Goal: Task Accomplishment & Management: Complete application form

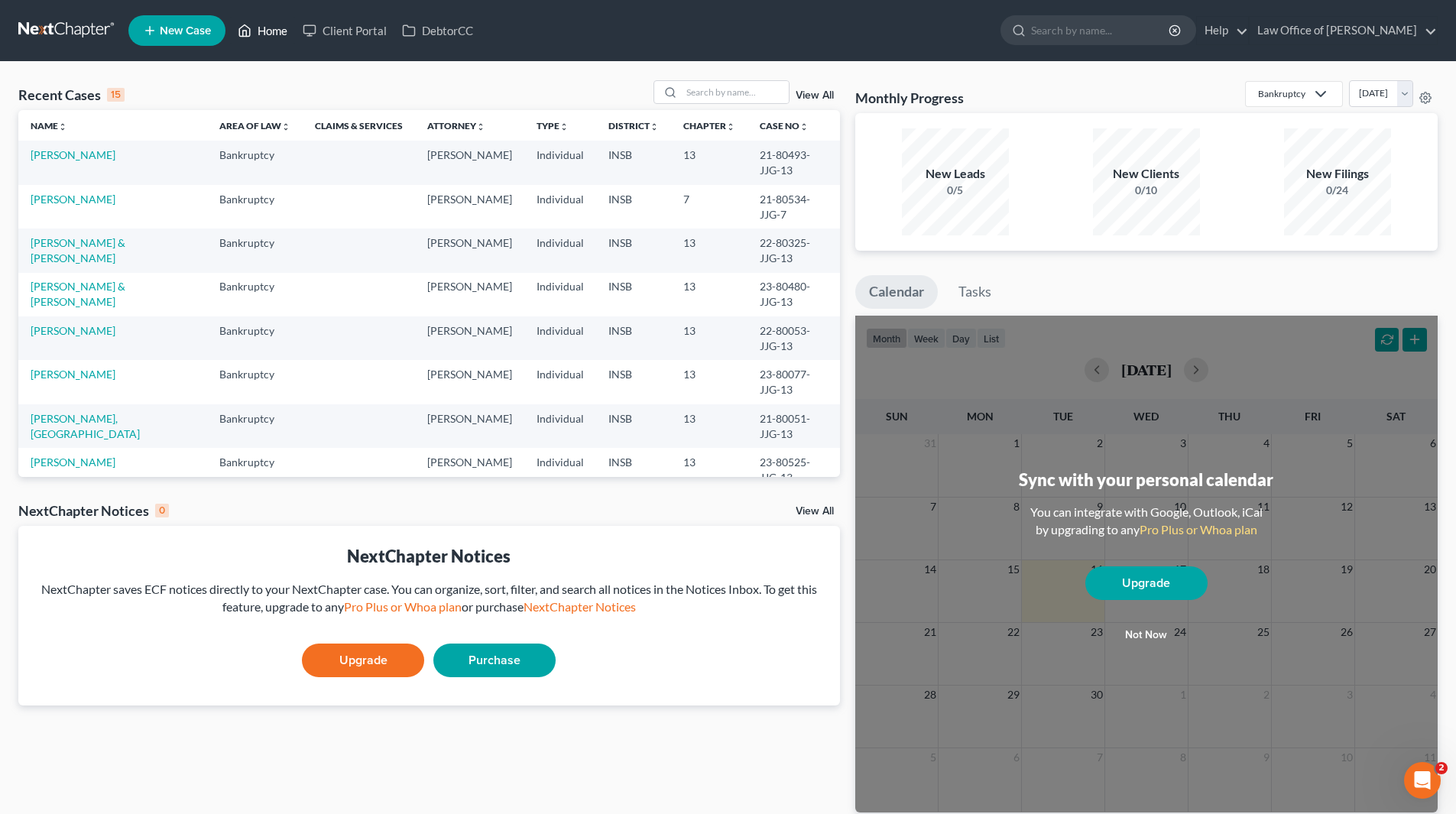
click at [265, 35] on link "Home" at bounding box center [263, 31] width 65 height 27
click at [718, 89] on input "search" at bounding box center [735, 92] width 107 height 22
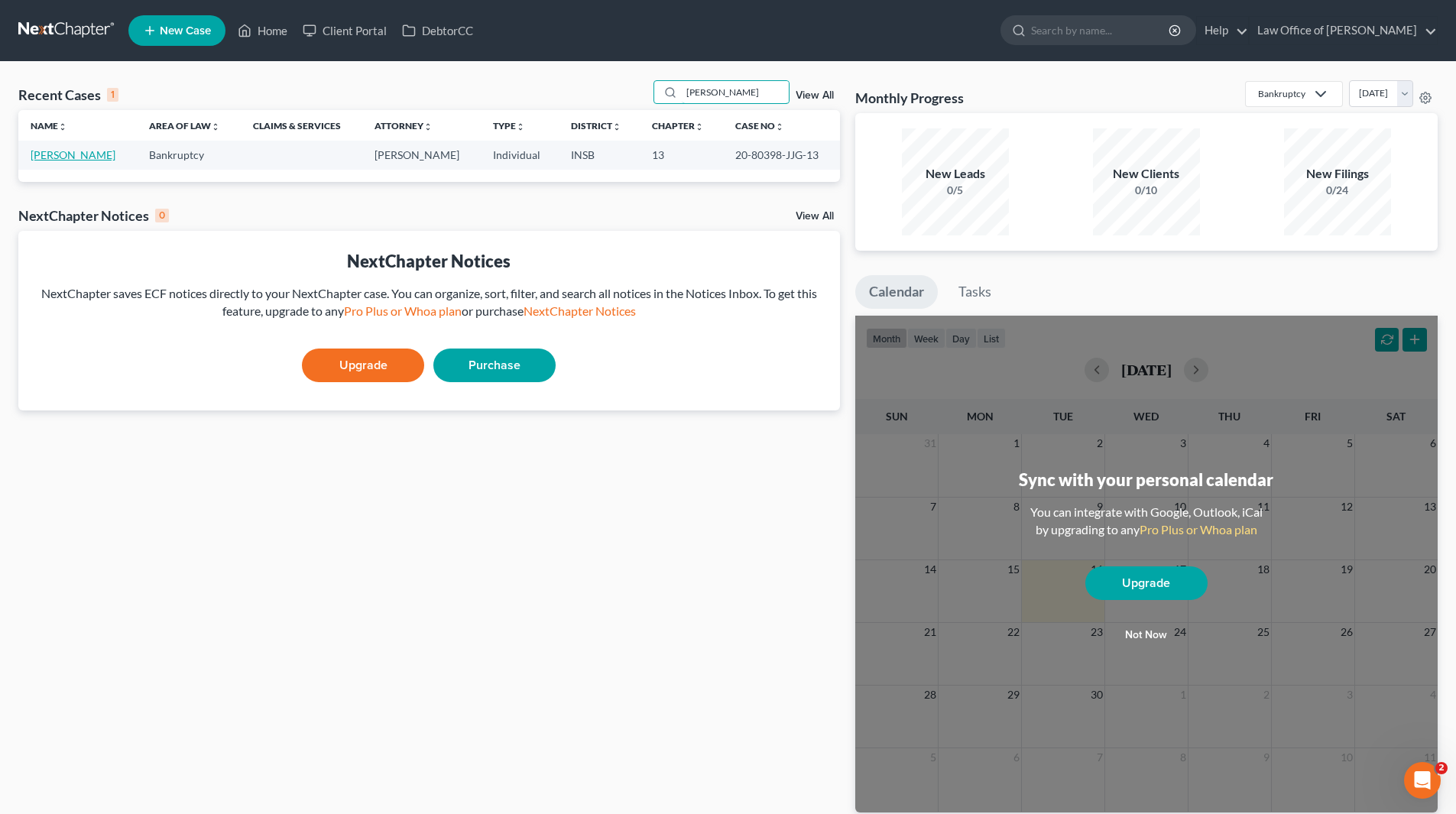
type input "[PERSON_NAME]"
click at [81, 156] on link "[PERSON_NAME]" at bounding box center [73, 155] width 85 height 13
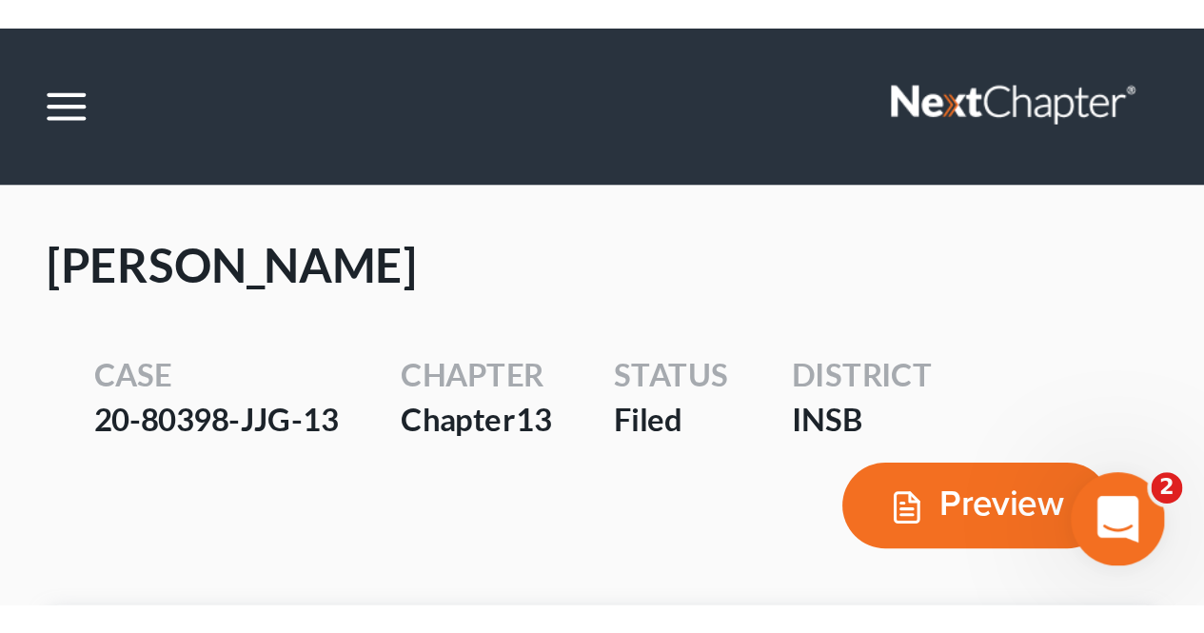
scroll to position [9744, 0]
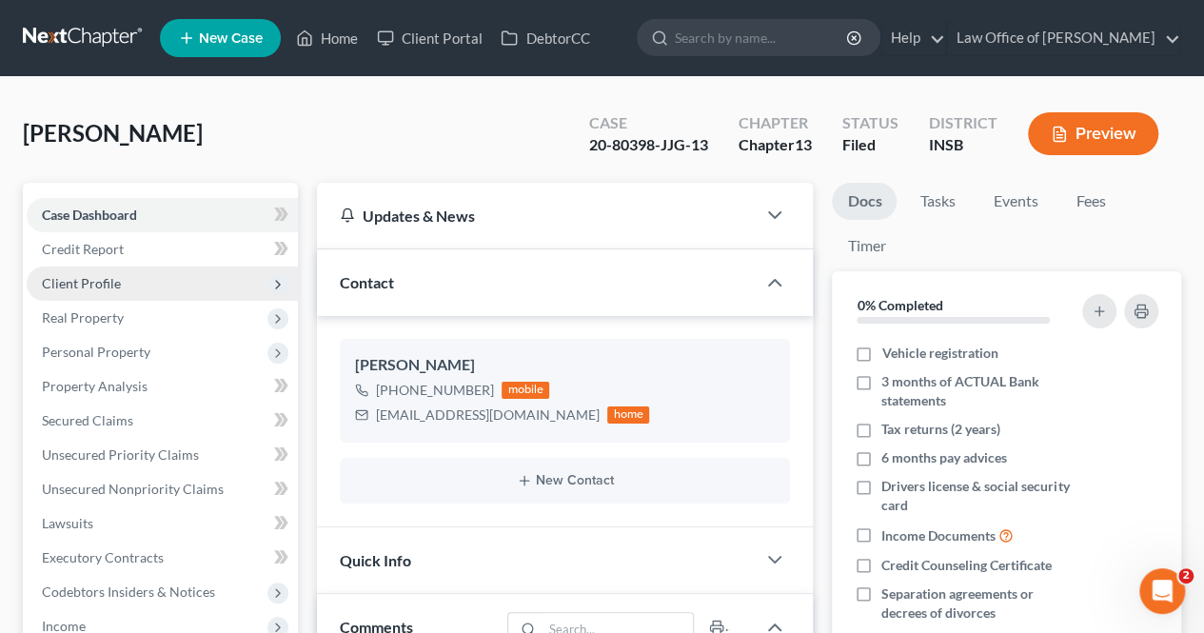
click at [82, 287] on span "Client Profile" at bounding box center [81, 283] width 79 height 16
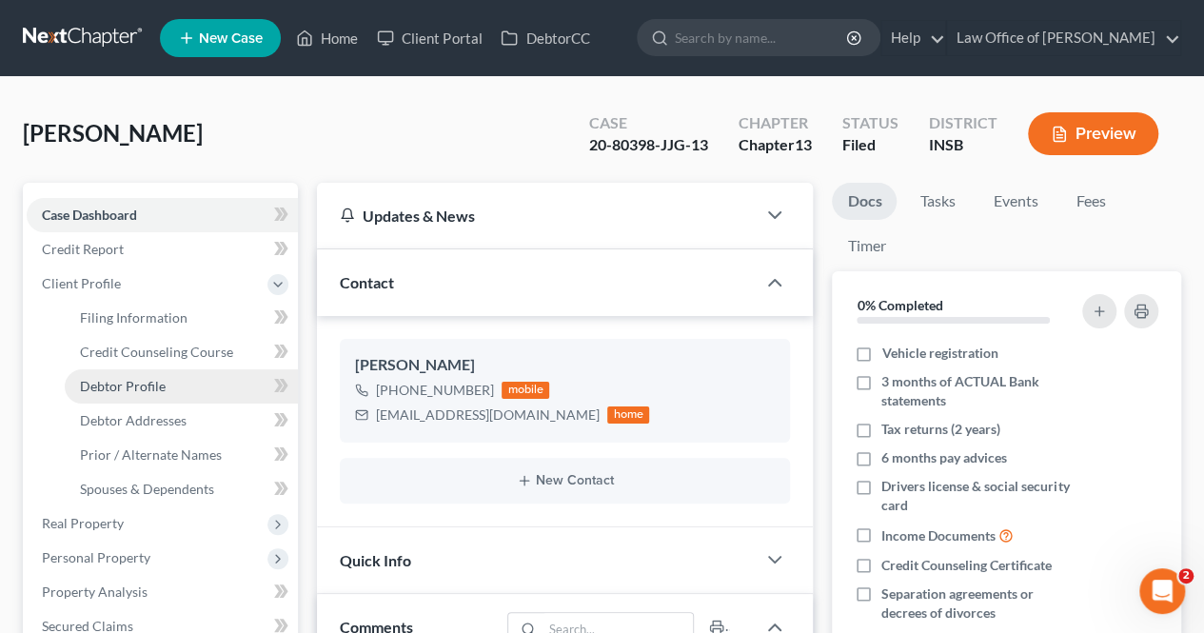
click at [130, 386] on span "Debtor Profile" at bounding box center [123, 386] width 86 height 16
select select "0"
select select "1"
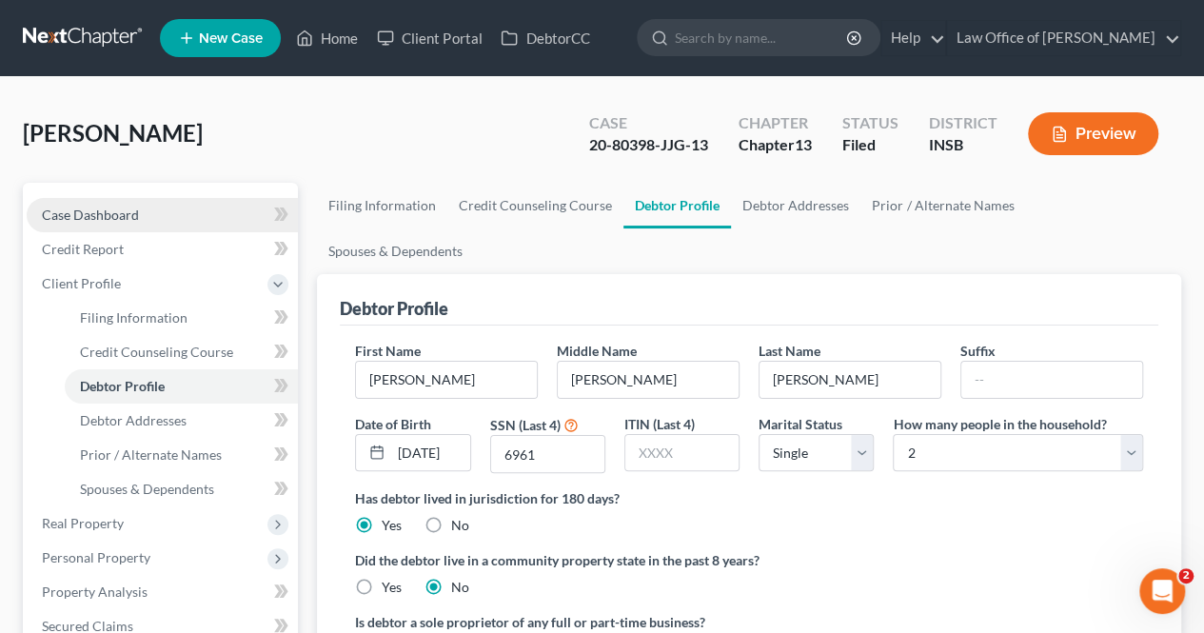
click at [173, 212] on link "Case Dashboard" at bounding box center [162, 215] width 271 height 34
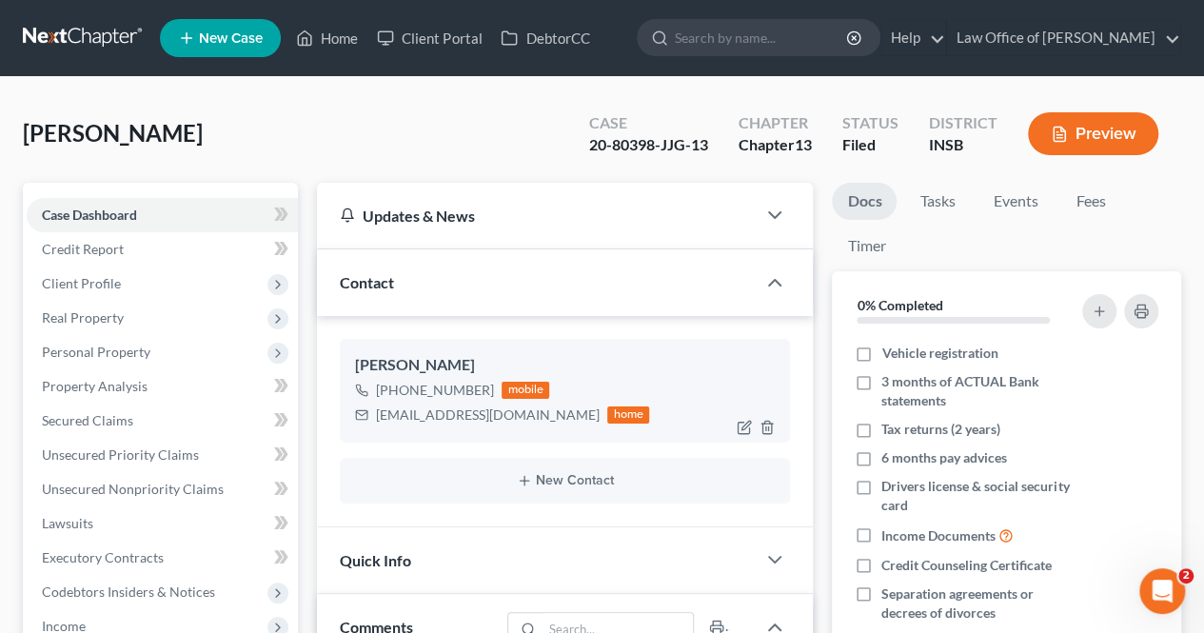
scroll to position [9839, 0]
drag, startPoint x: 377, startPoint y: 410, endPoint x: 513, endPoint y: 418, distance: 136.3
click at [513, 418] on div "[EMAIL_ADDRESS][DOMAIN_NAME]" at bounding box center [488, 415] width 224 height 19
copy div "[EMAIL_ADDRESS][DOMAIN_NAME]"
click at [115, 287] on span "Client Profile" at bounding box center [81, 283] width 79 height 16
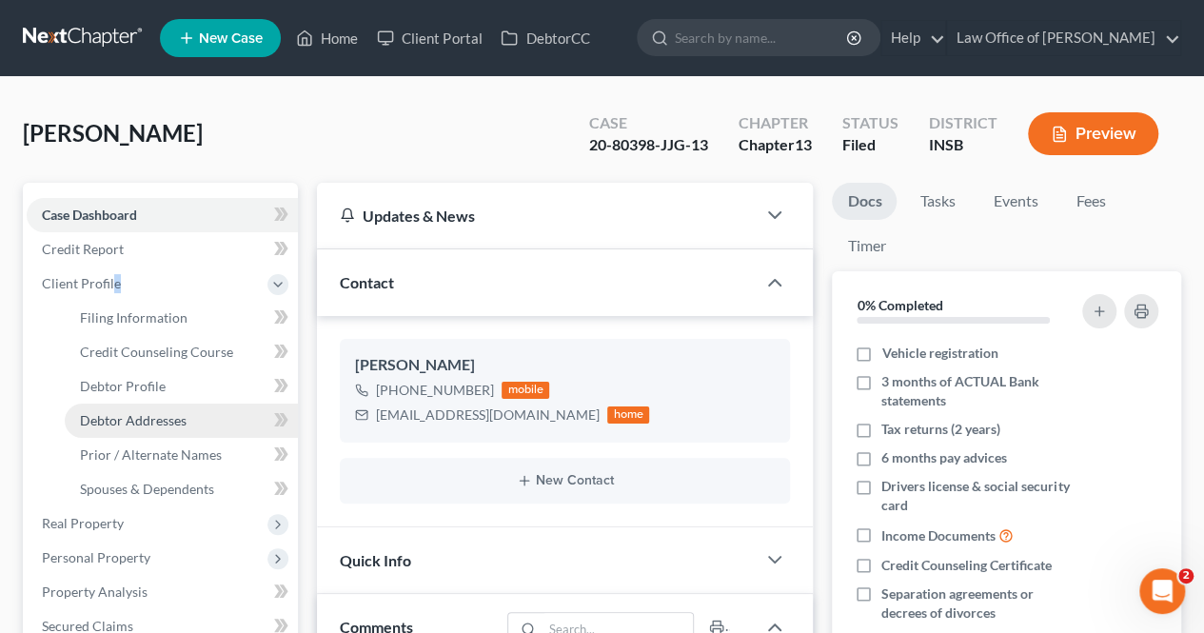
click at [148, 413] on span "Debtor Addresses" at bounding box center [133, 420] width 107 height 16
